Goal: Information Seeking & Learning: Learn about a topic

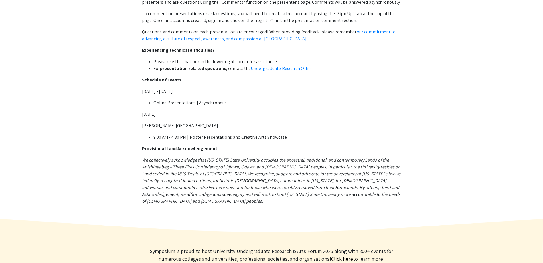
scroll to position [200, 0]
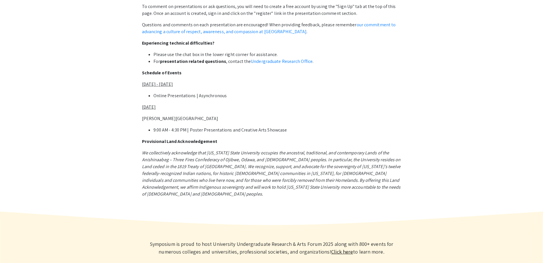
click at [337, 249] on link "Click here" at bounding box center [342, 252] width 22 height 7
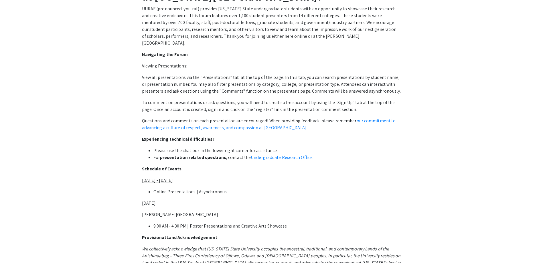
scroll to position [0, 0]
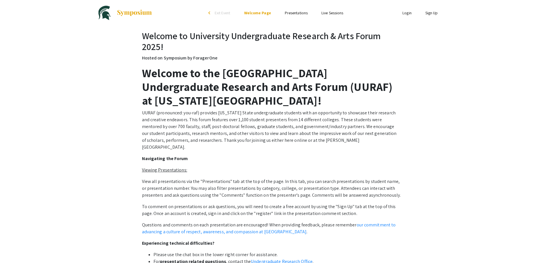
click at [291, 15] on link "Presentations" at bounding box center [296, 12] width 23 height 5
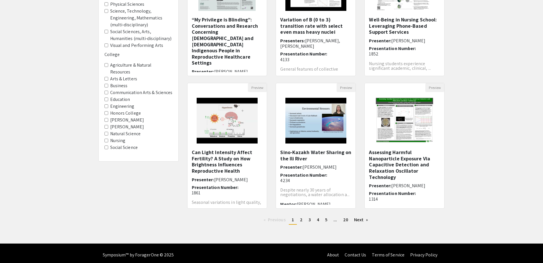
scroll to position [116, 0]
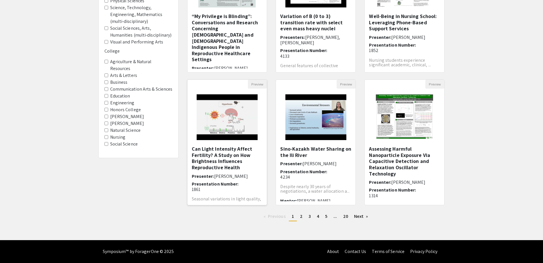
click at [221, 148] on h5 "Can Light Intensity Affect Fertility? A Study on How Brightness Influences Repr…" at bounding box center [227, 158] width 71 height 25
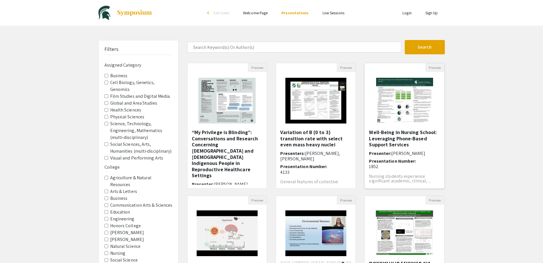
click at [421, 107] on img "Open Presentation <p>Well-Being in Nursing School: Leveraging Phone-Based Suppo…" at bounding box center [404, 100] width 68 height 57
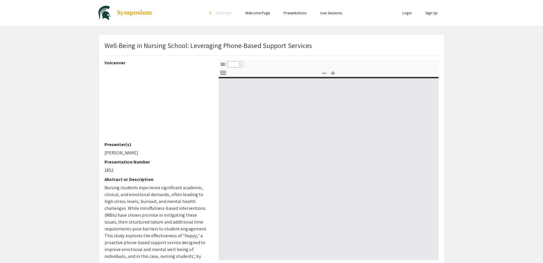
select select "custom"
type input "0"
select select "custom"
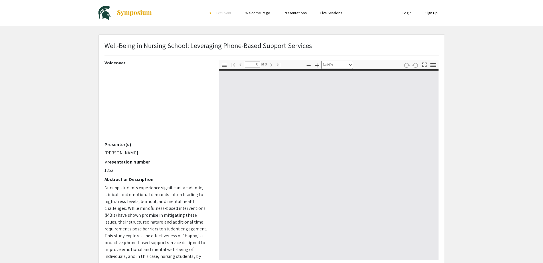
type input "1"
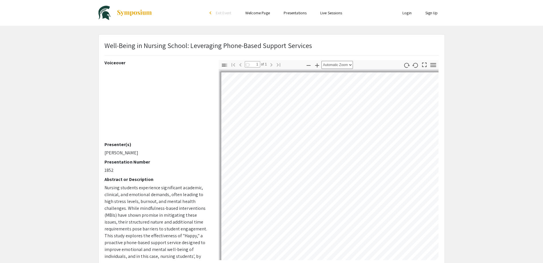
select select "auto"
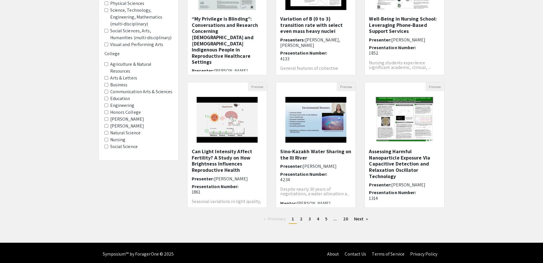
scroll to position [116, 0]
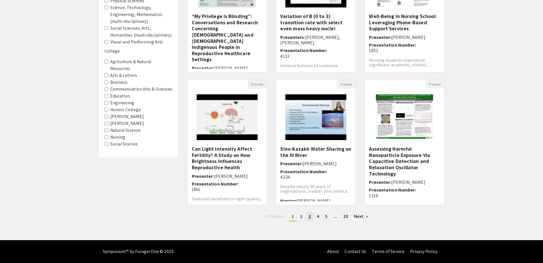
click at [307, 213] on link "page 3" at bounding box center [309, 216] width 8 height 9
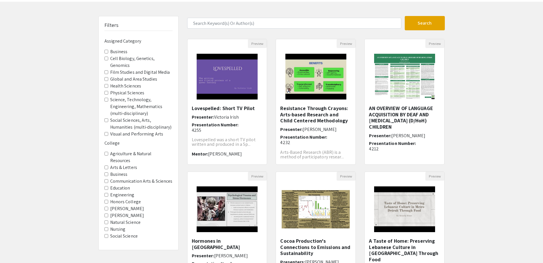
scroll to position [116, 0]
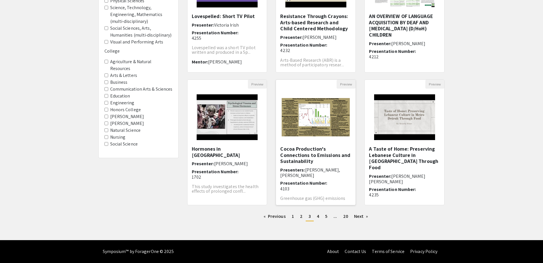
click at [310, 157] on h5 "Cocoa Production's Connections to Emissions and Sustainability" at bounding box center [315, 155] width 71 height 19
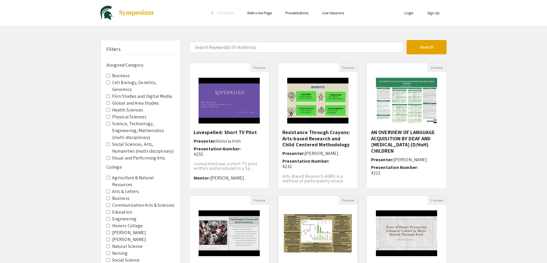
select select "custom"
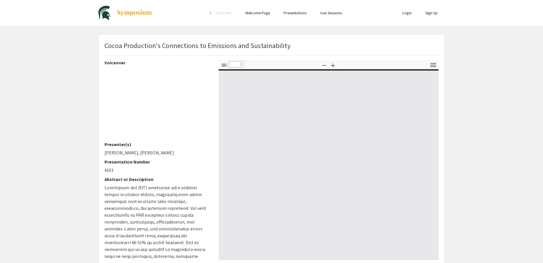
type input "0"
select select "custom"
type input "1"
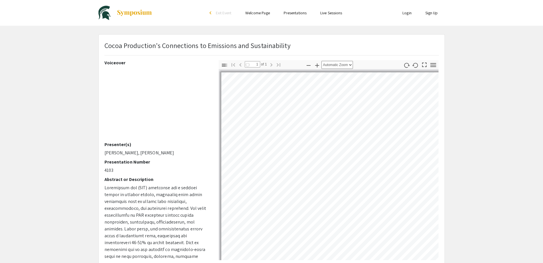
select select "auto"
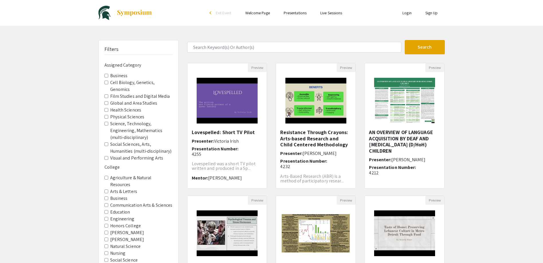
scroll to position [116, 0]
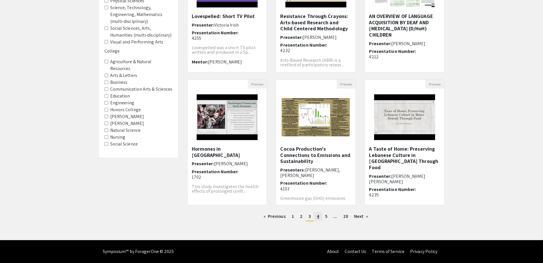
click at [317, 217] on span "4" at bounding box center [318, 216] width 2 height 6
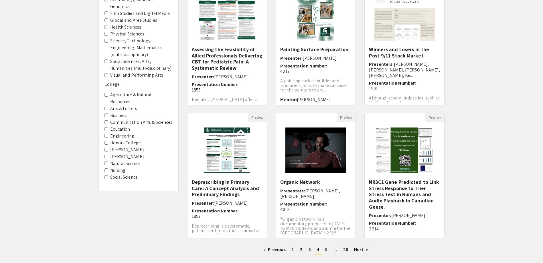
scroll to position [116, 0]
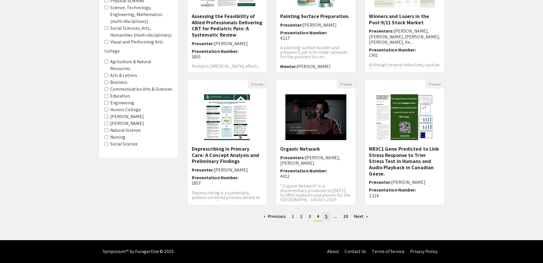
click at [325, 217] on span "5" at bounding box center [326, 216] width 2 height 6
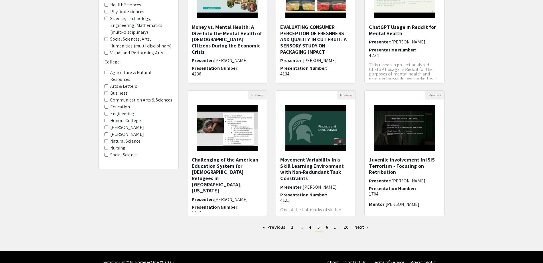
scroll to position [116, 0]
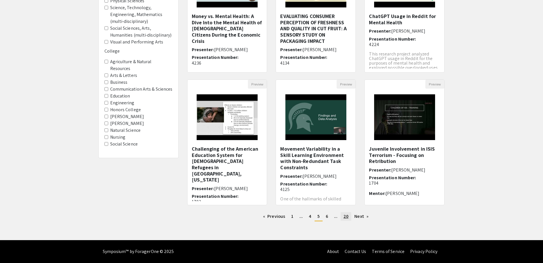
click at [346, 218] on span "20" at bounding box center [345, 216] width 5 height 6
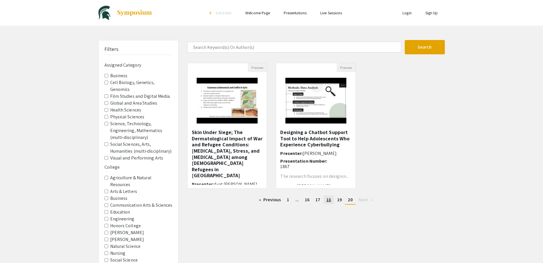
click at [327, 200] on span "18" at bounding box center [328, 200] width 5 height 6
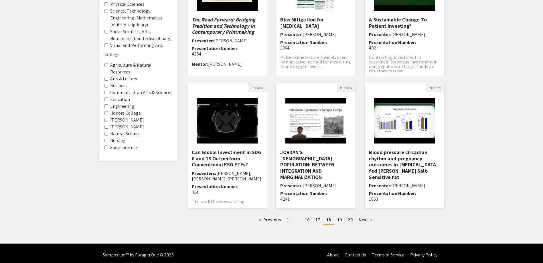
scroll to position [116, 0]
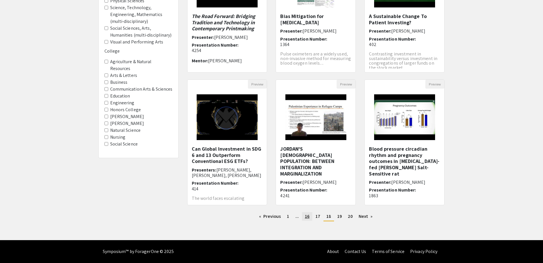
click at [309, 217] on span "16" at bounding box center [307, 216] width 5 height 6
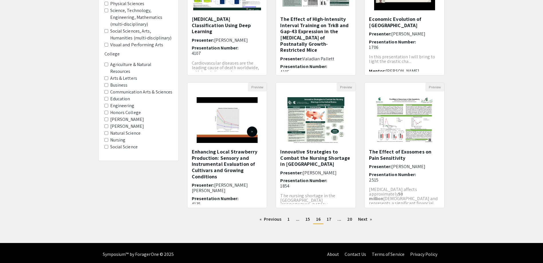
scroll to position [114, 0]
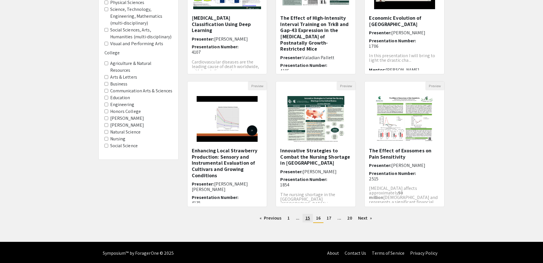
click at [306, 217] on span "15" at bounding box center [307, 218] width 5 height 6
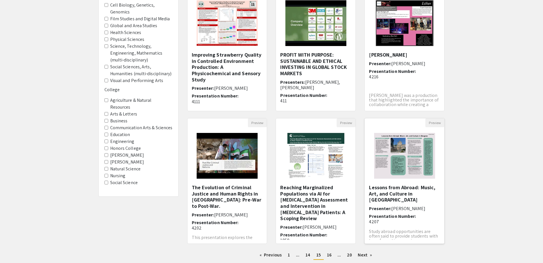
scroll to position [116, 0]
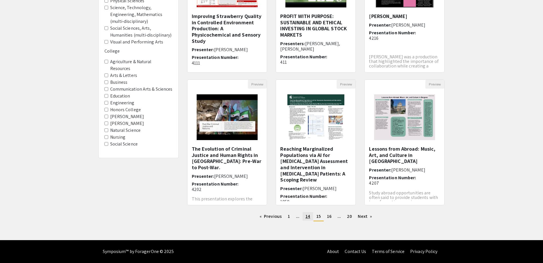
click at [308, 216] on span "14" at bounding box center [307, 216] width 5 height 6
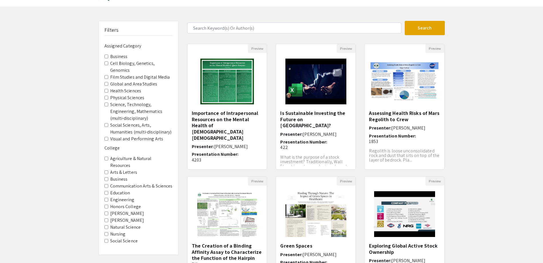
scroll to position [86, 0]
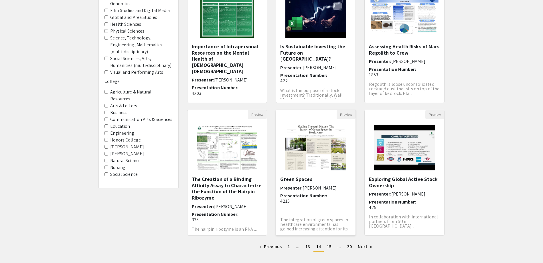
click at [312, 154] on img "Open Presentation <p>Green Spaces</p>" at bounding box center [315, 147] width 72 height 57
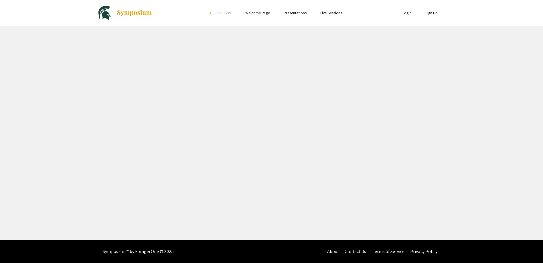
select select "custom"
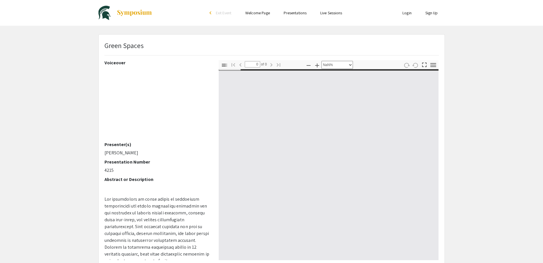
type input "1"
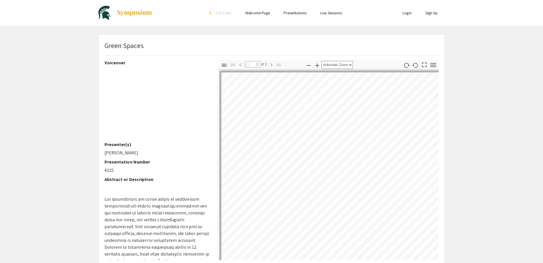
select select "auto"
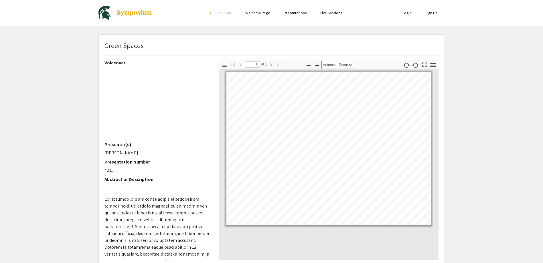
scroll to position [86, 0]
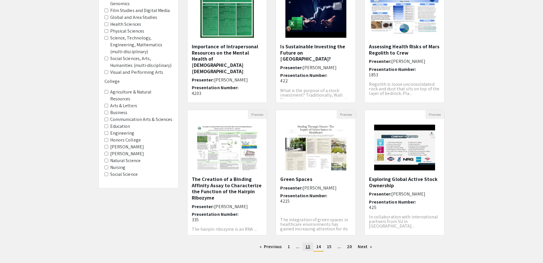
click at [308, 247] on span "13" at bounding box center [307, 247] width 5 height 6
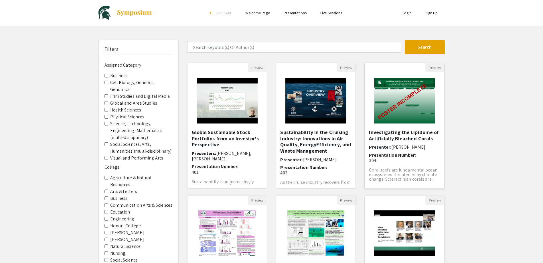
click at [403, 100] on img "Open Presentation <p><br></p><p>Investigating the Lipidome of Artificially Blea…" at bounding box center [404, 100] width 72 height 57
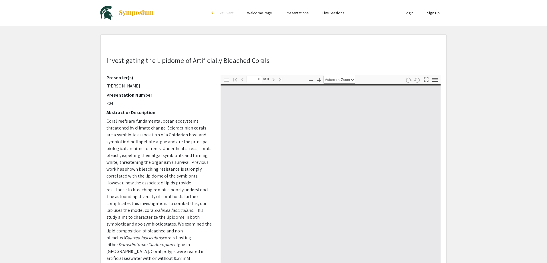
select select "custom"
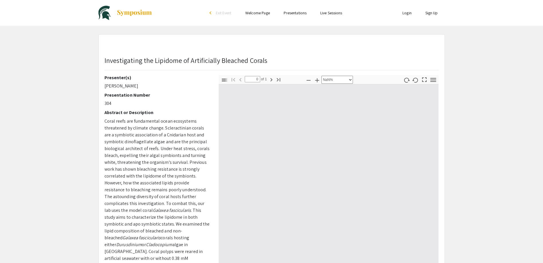
type input "1"
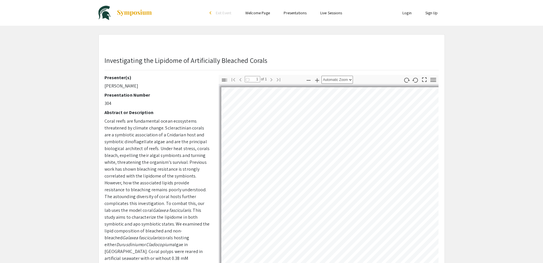
select select "auto"
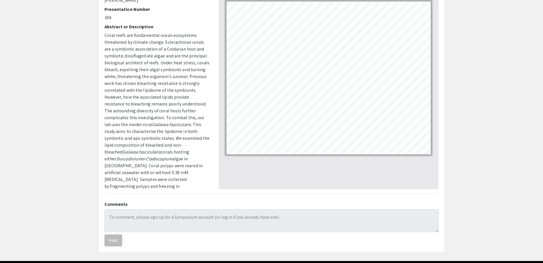
scroll to position [49, 0]
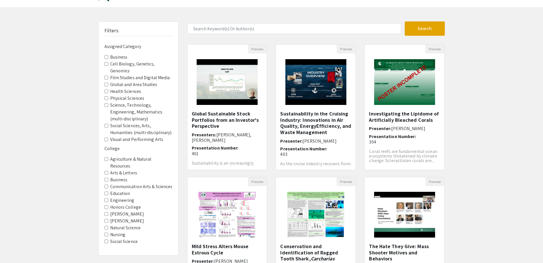
scroll to position [57, 0]
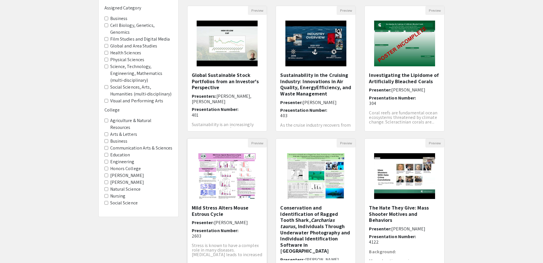
click at [220, 183] on img "Open Presentation <p>Mild Stress Alters Mouse Estrous Cycle</p>" at bounding box center [226, 176] width 69 height 57
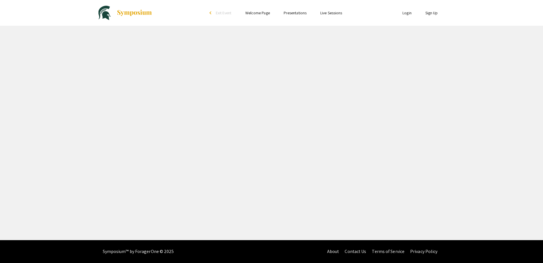
select select "custom"
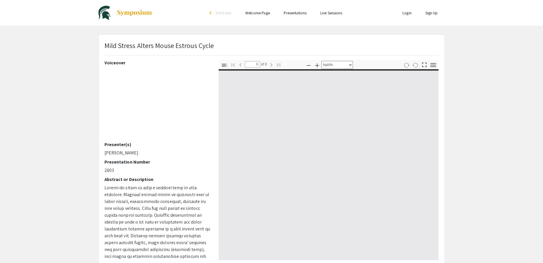
type input "1"
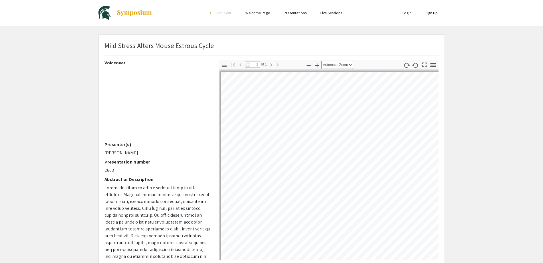
select select "auto"
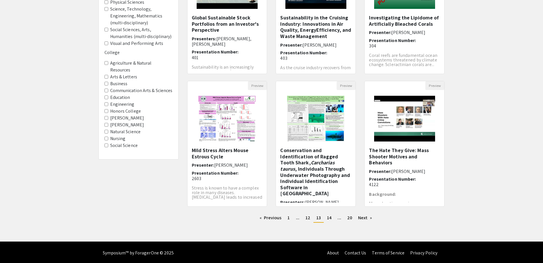
scroll to position [116, 0]
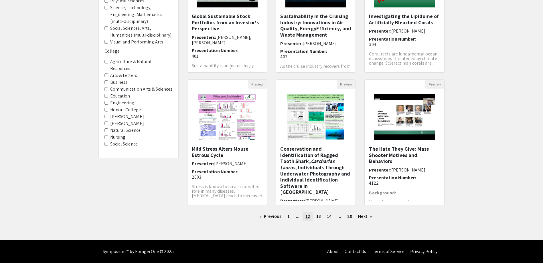
click at [308, 216] on span "12" at bounding box center [307, 216] width 5 height 6
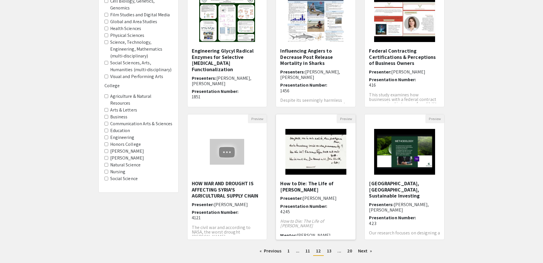
scroll to position [86, 0]
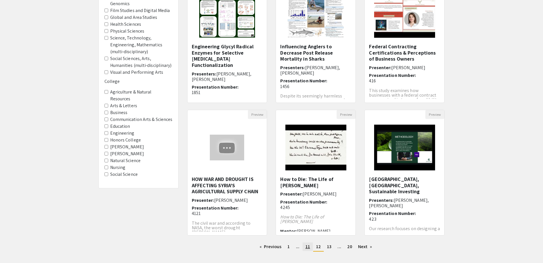
click at [307, 248] on span "11" at bounding box center [307, 247] width 5 height 6
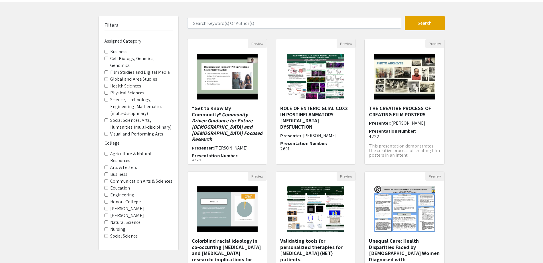
scroll to position [116, 0]
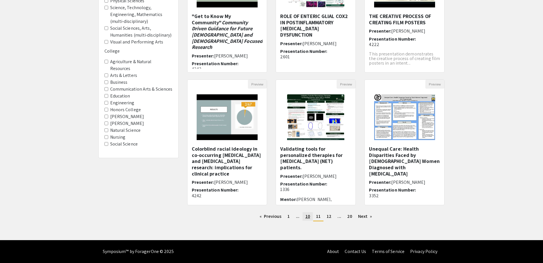
click at [309, 218] on span "10" at bounding box center [307, 216] width 5 height 6
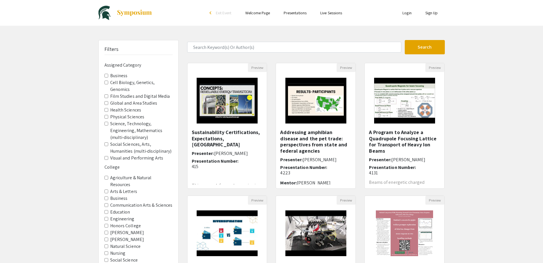
click at [261, 13] on link "Welcome Page" at bounding box center [257, 12] width 25 height 5
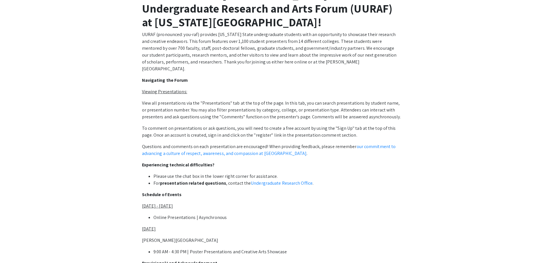
scroll to position [86, 0]
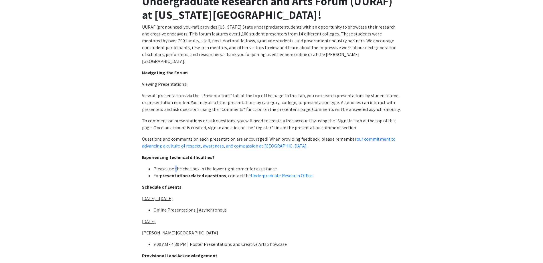
click at [176, 166] on li "Please use the chat box in the lower right corner for assistance." at bounding box center [277, 169] width 248 height 7
drag, startPoint x: 176, startPoint y: 160, endPoint x: 182, endPoint y: 169, distance: 10.2
click at [182, 173] on strong "presentation related questions" at bounding box center [193, 176] width 66 height 6
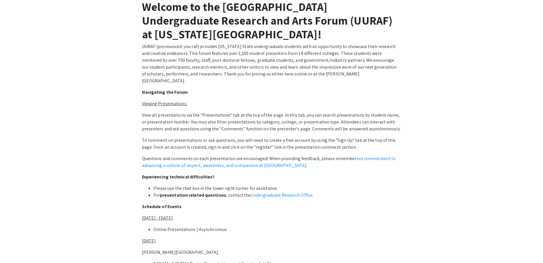
scroll to position [0, 0]
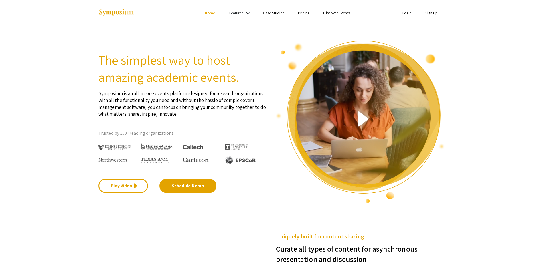
click at [276, 14] on link "Case Studies" at bounding box center [273, 12] width 21 height 5
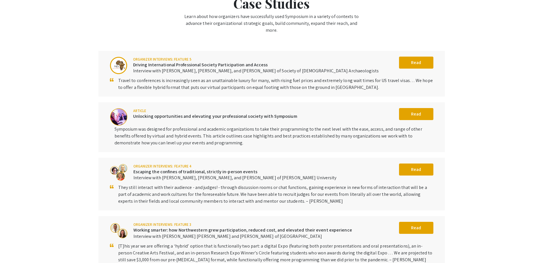
scroll to position [143, 0]
